Goal: Understand process/instructions

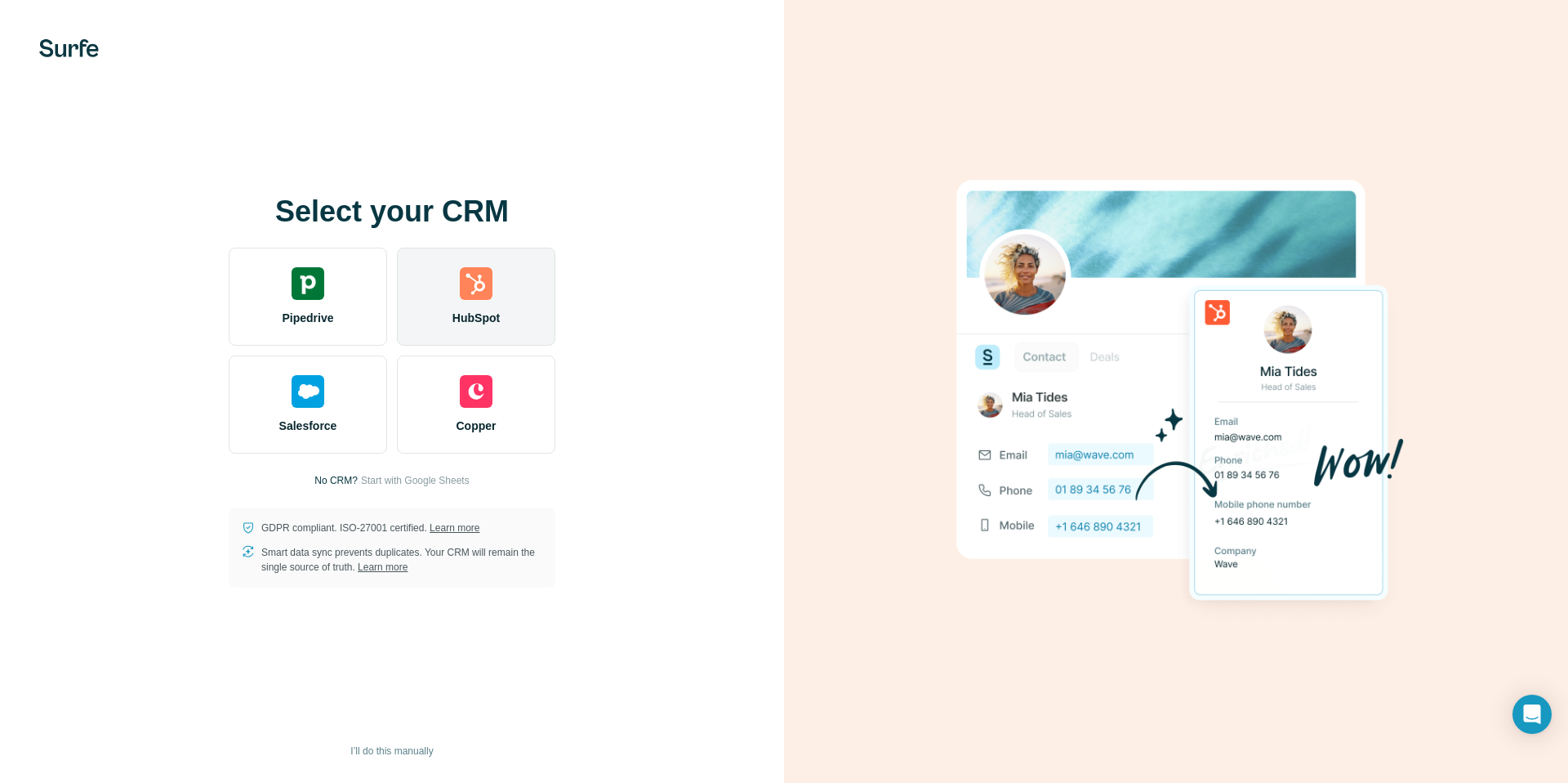
click at [477, 271] on img at bounding box center [477, 284] width 33 height 33
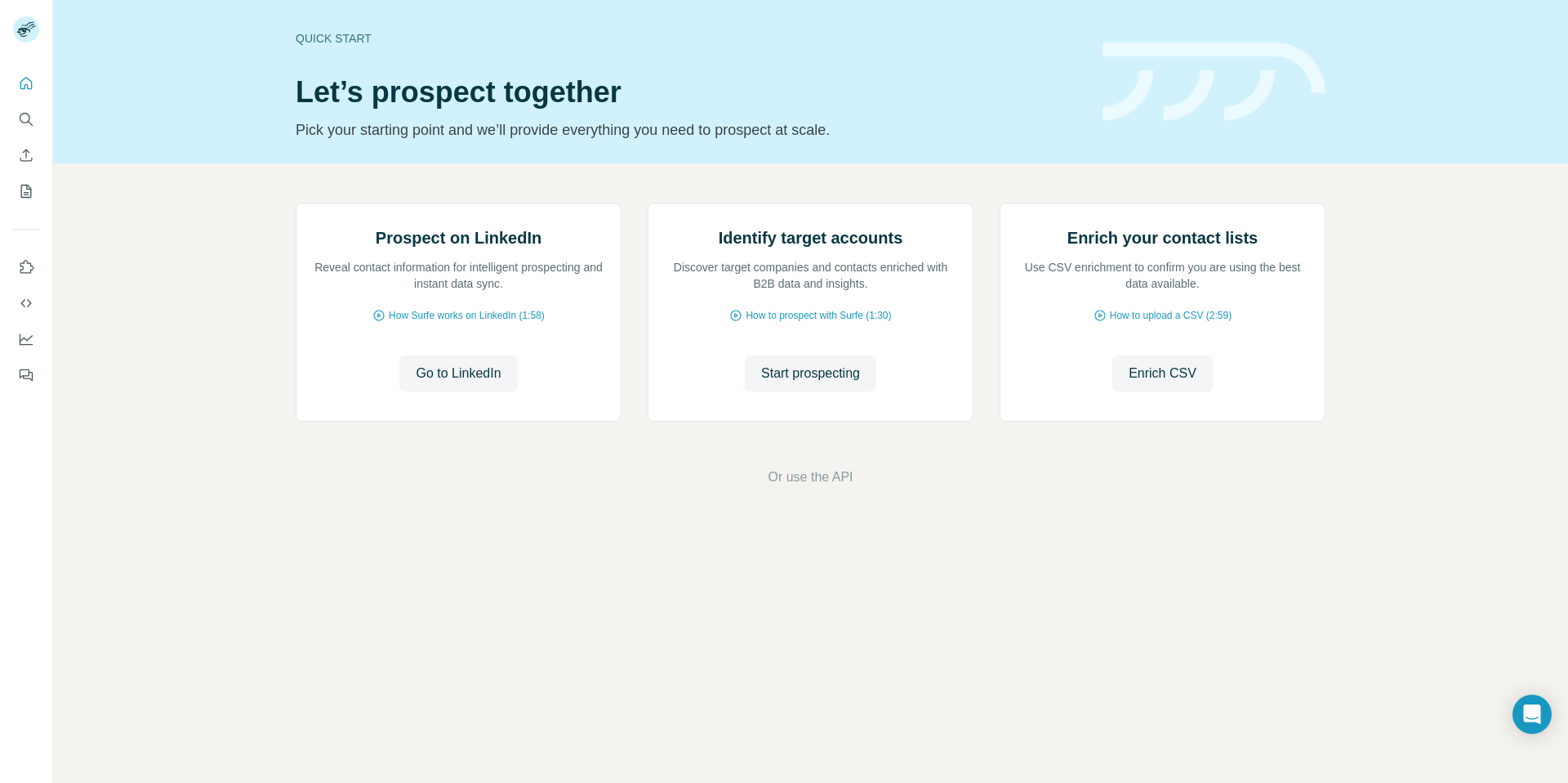
click at [1474, 328] on div "Prospect on LinkedIn Reveal contact information for intelligent prospecting and…" at bounding box center [811, 344] width 1515 height 363
